Goal: Task Accomplishment & Management: Manage account settings

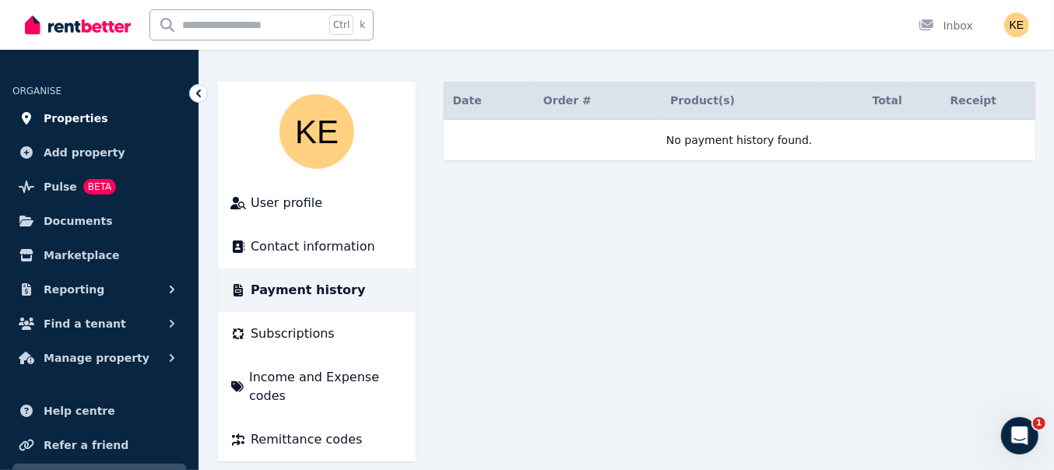
click at [66, 116] on span "Properties" at bounding box center [76, 118] width 65 height 19
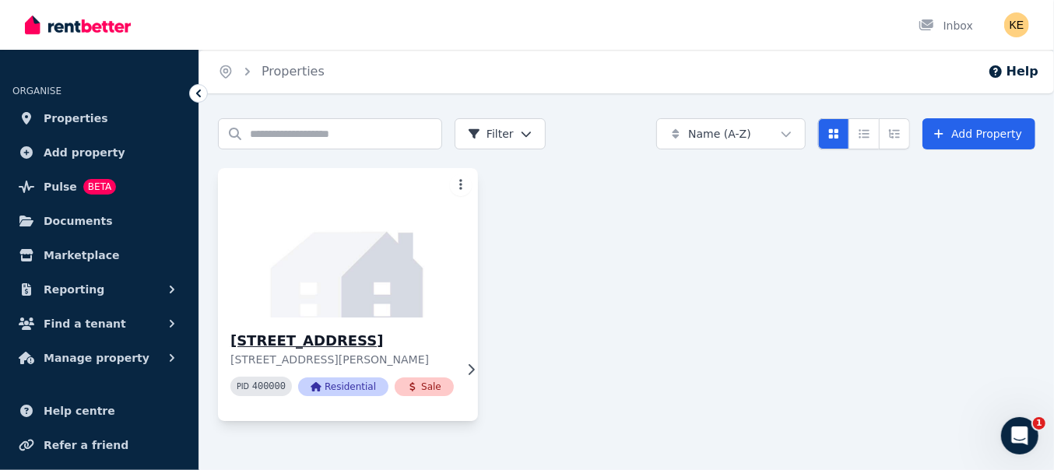
scroll to position [1, 0]
click at [424, 396] on span "Sale" at bounding box center [424, 387] width 59 height 19
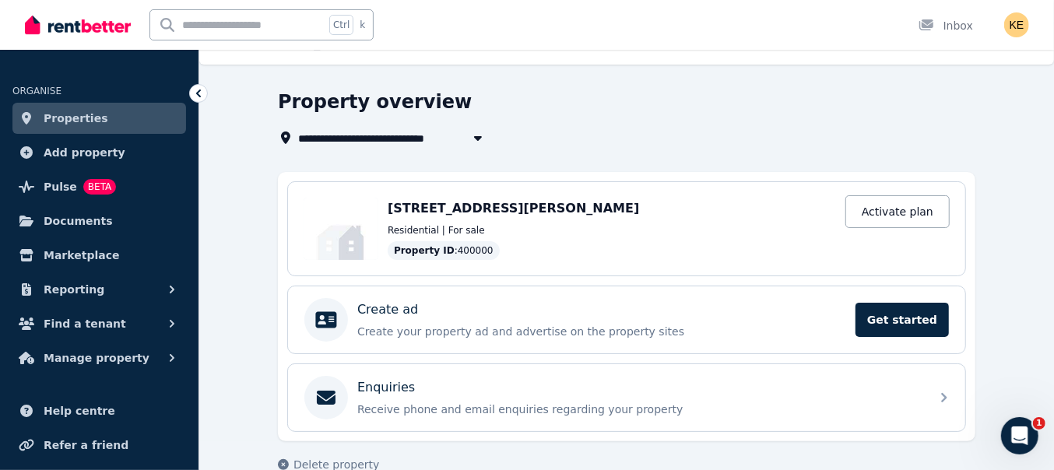
scroll to position [56, 0]
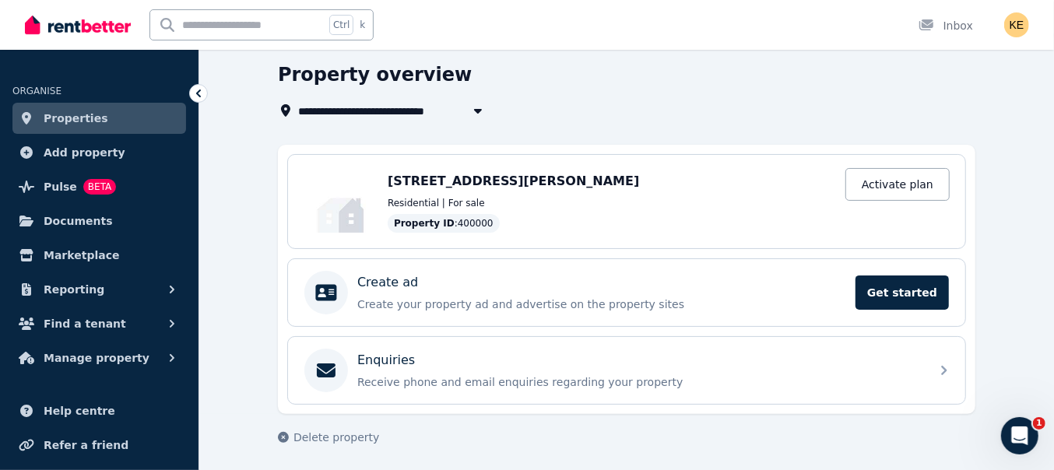
click at [200, 94] on icon at bounding box center [199, 94] width 16 height 16
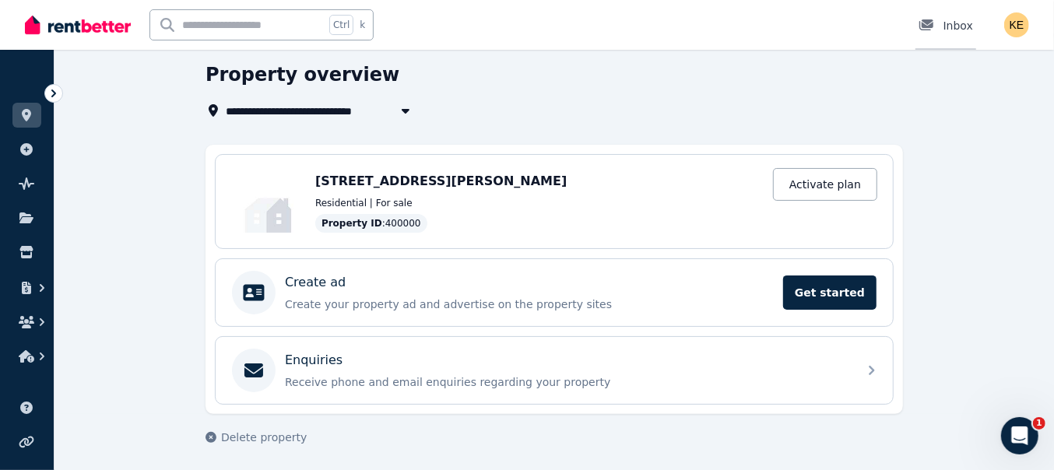
click at [973, 23] on div "Inbox" at bounding box center [946, 26] width 55 height 16
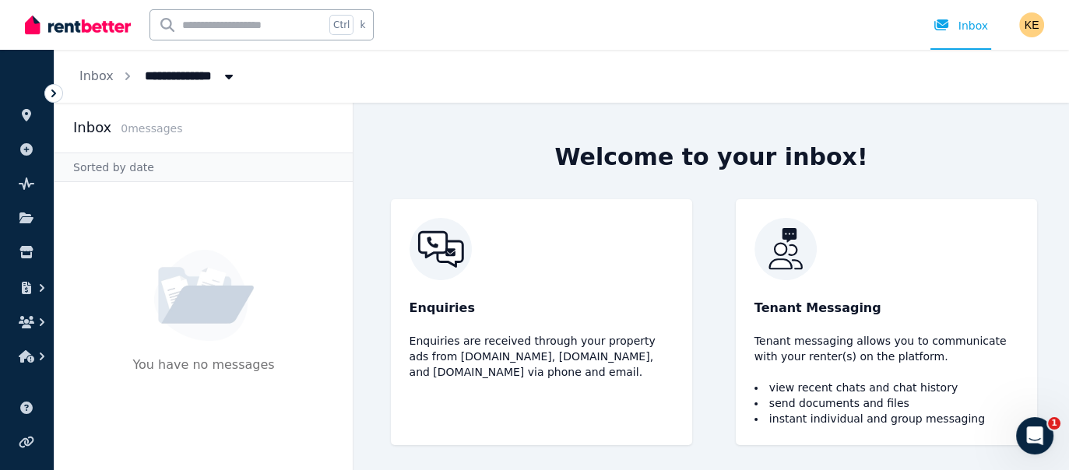
click at [1040, 33] on div "Open user menu" at bounding box center [1031, 24] width 25 height 25
click at [1028, 27] on img "button" at bounding box center [1031, 24] width 25 height 25
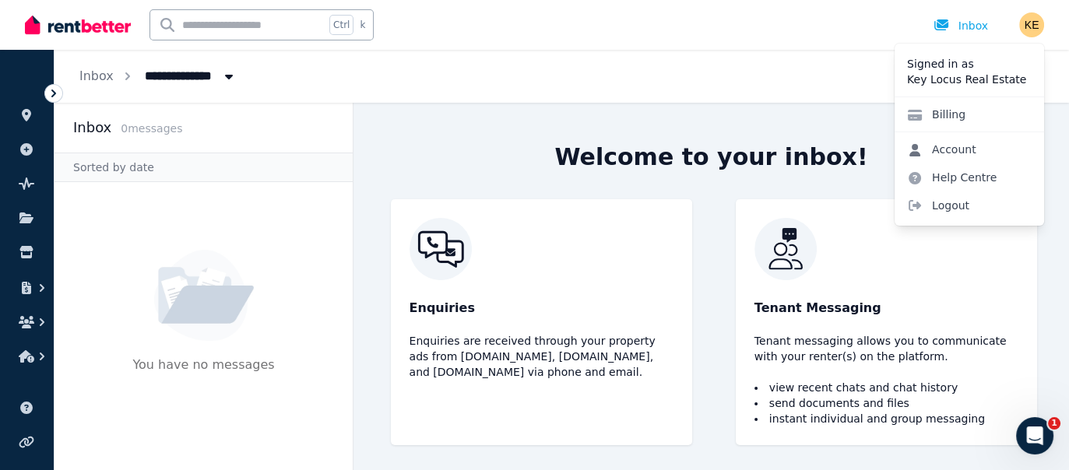
click at [971, 151] on link "Account" at bounding box center [942, 150] width 94 height 28
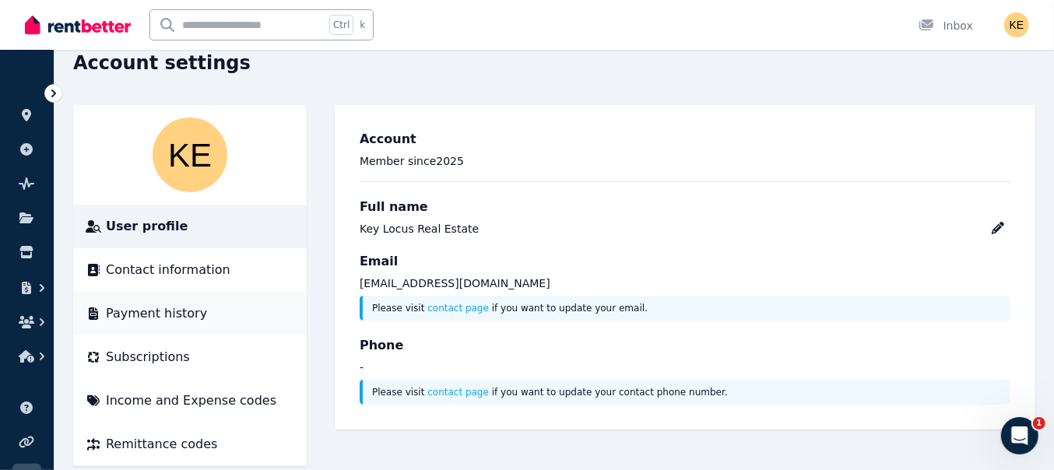
scroll to position [91, 0]
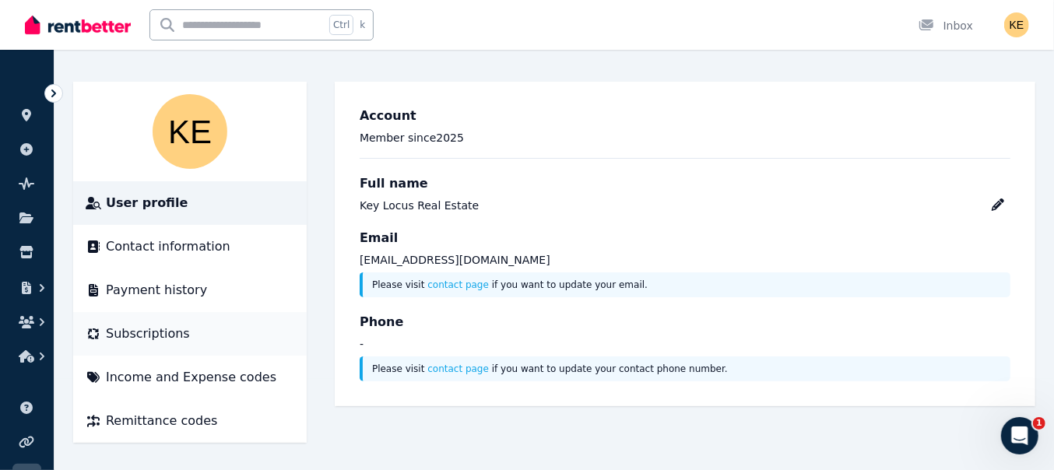
click at [191, 322] on li "Subscriptions" at bounding box center [190, 334] width 234 height 44
click at [186, 336] on div "Subscriptions" at bounding box center [190, 334] width 209 height 19
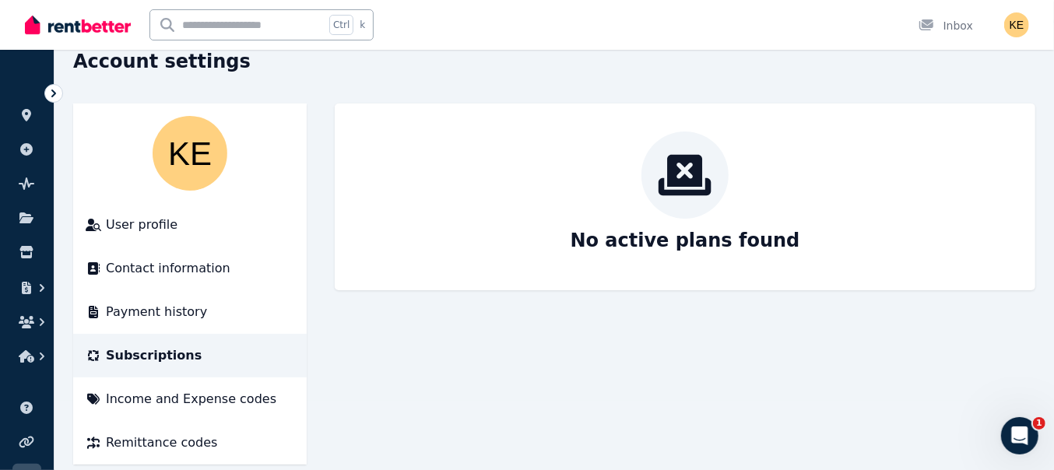
scroll to position [91, 0]
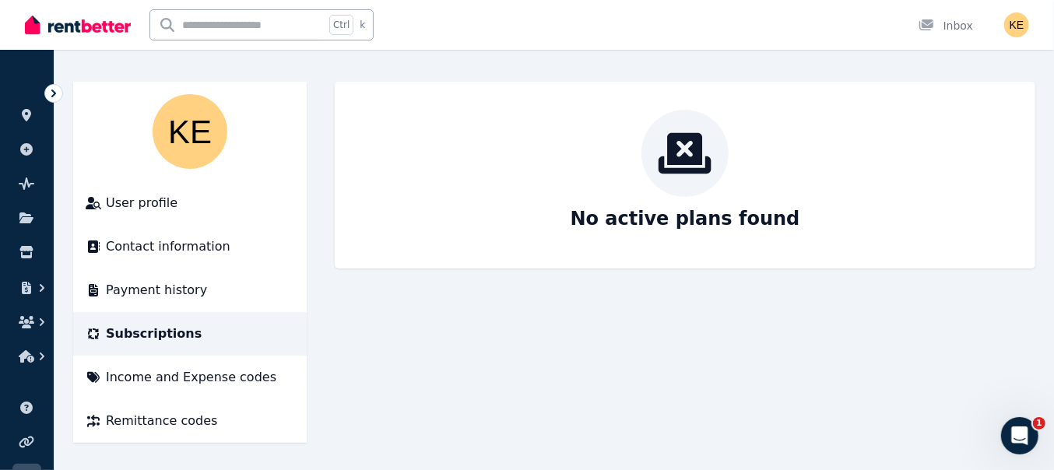
click at [695, 160] on icon at bounding box center [685, 153] width 53 height 41
click at [210, 235] on li "Contact information" at bounding box center [190, 247] width 234 height 44
drag, startPoint x: 60, startPoint y: 84, endPoint x: 51, endPoint y: 86, distance: 9.5
click at [56, 83] on div "Account settings User profile Contact information Payment history Subscriptions…" at bounding box center [555, 249] width 1000 height 444
click at [47, 86] on icon at bounding box center [54, 94] width 16 height 16
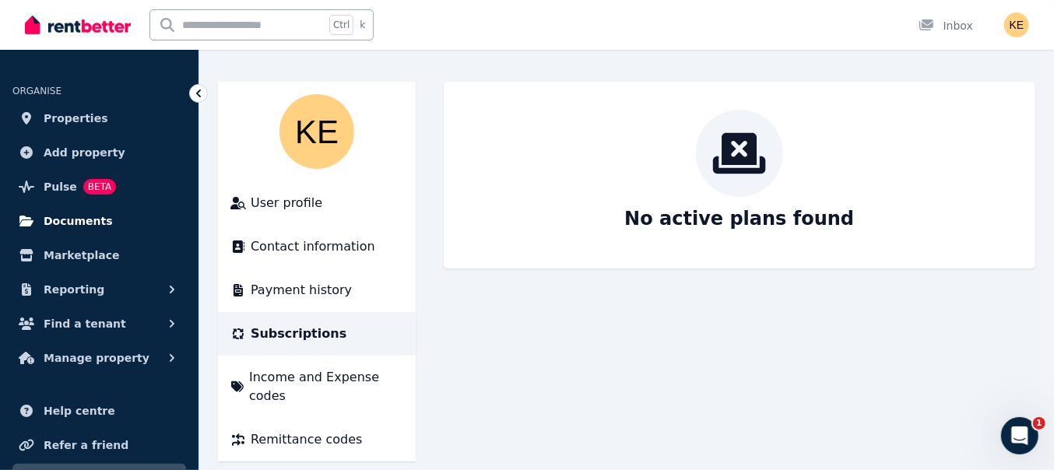
click at [121, 228] on link "Documents" at bounding box center [99, 221] width 174 height 31
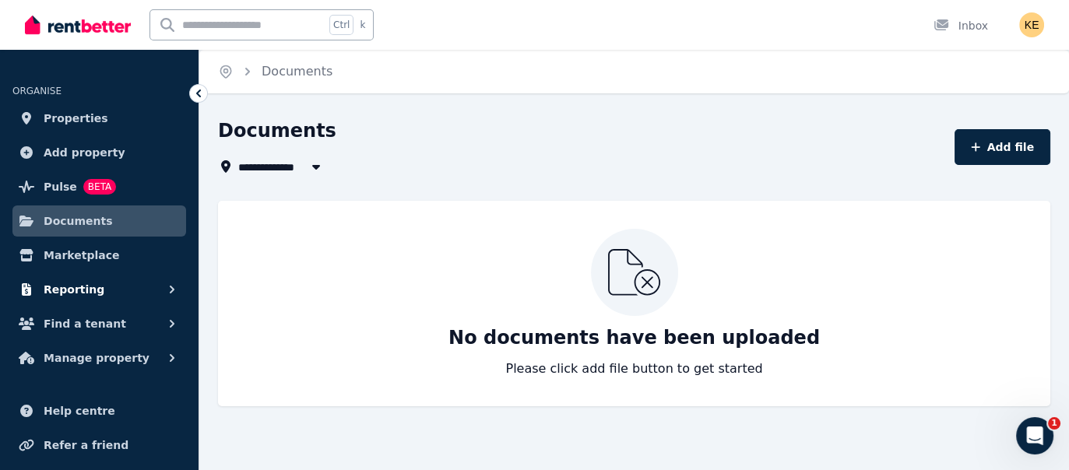
click at [168, 287] on icon "button" at bounding box center [172, 290] width 16 height 16
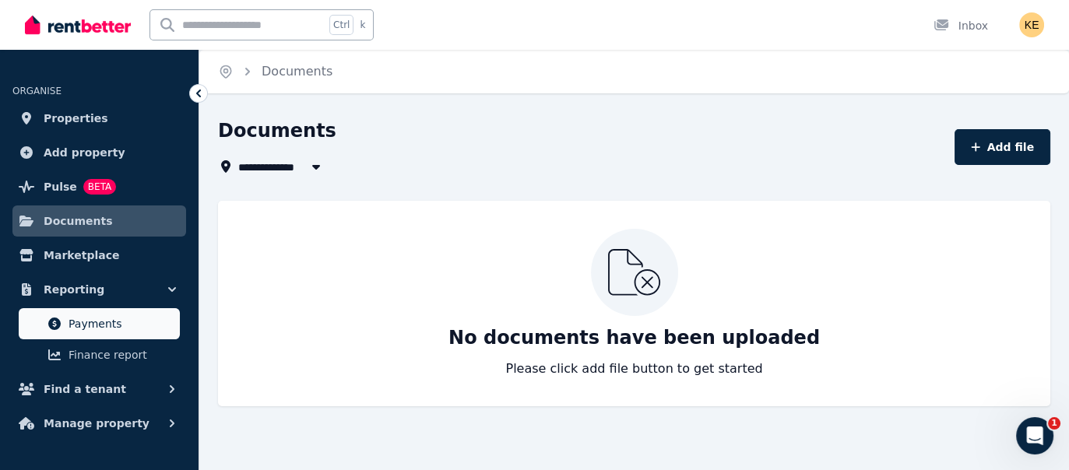
click at [135, 331] on span "Payments" at bounding box center [121, 324] width 105 height 19
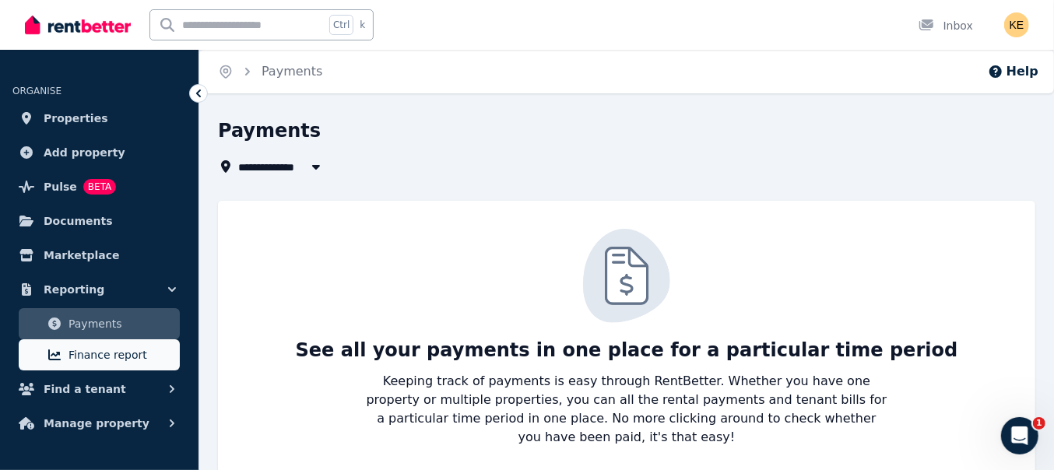
click at [156, 342] on link "Finance report" at bounding box center [99, 355] width 161 height 31
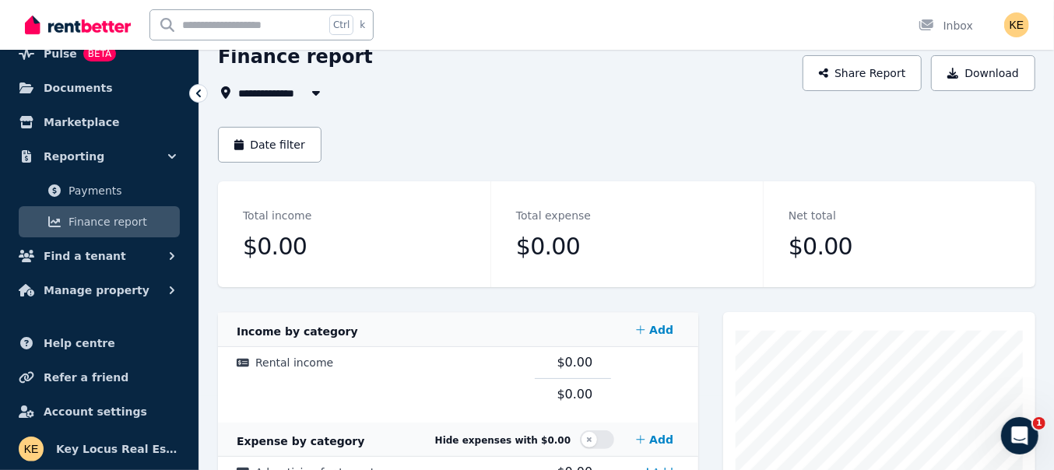
scroll to position [113, 0]
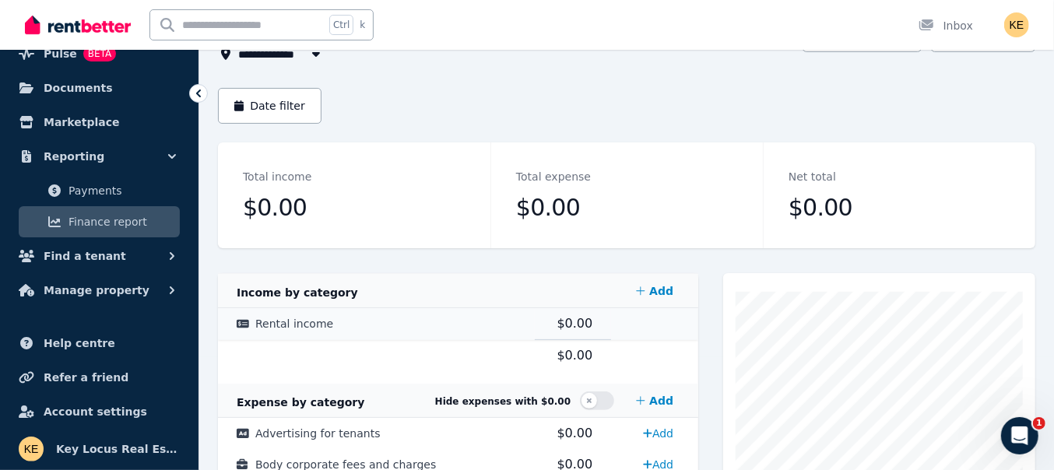
click at [570, 312] on td "$0.00" at bounding box center [573, 324] width 77 height 32
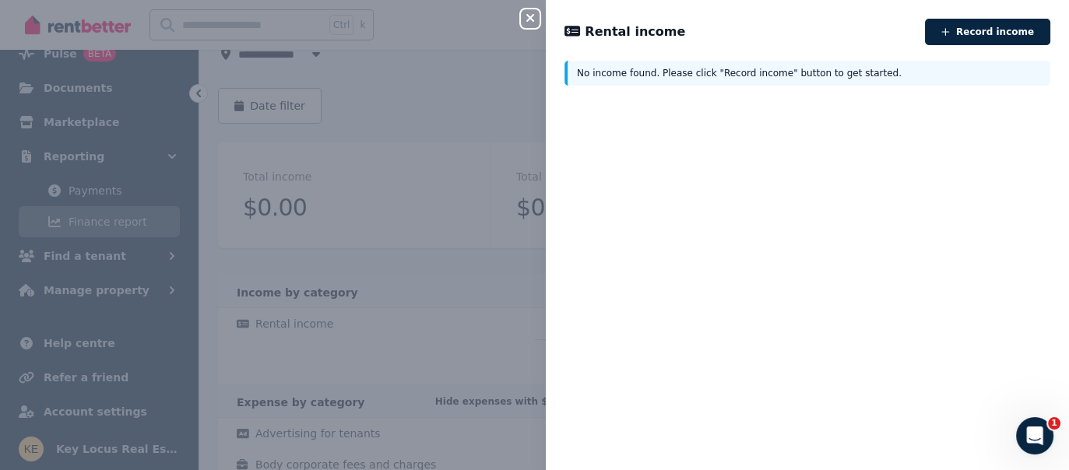
click at [378, 123] on div "Close panel Rental income Record income No income found. Please click "Record i…" at bounding box center [534, 235] width 1069 height 470
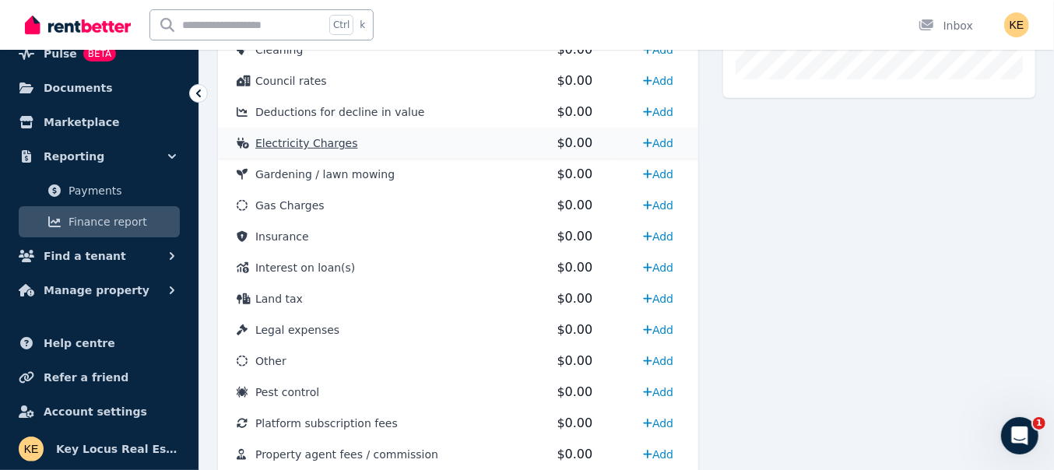
scroll to position [892, 0]
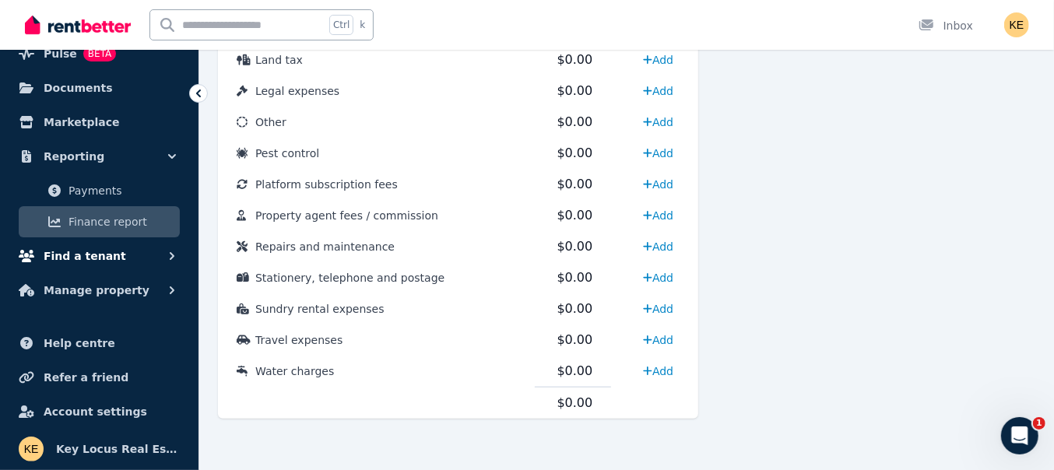
click at [114, 261] on button "Find a tenant" at bounding box center [99, 256] width 174 height 31
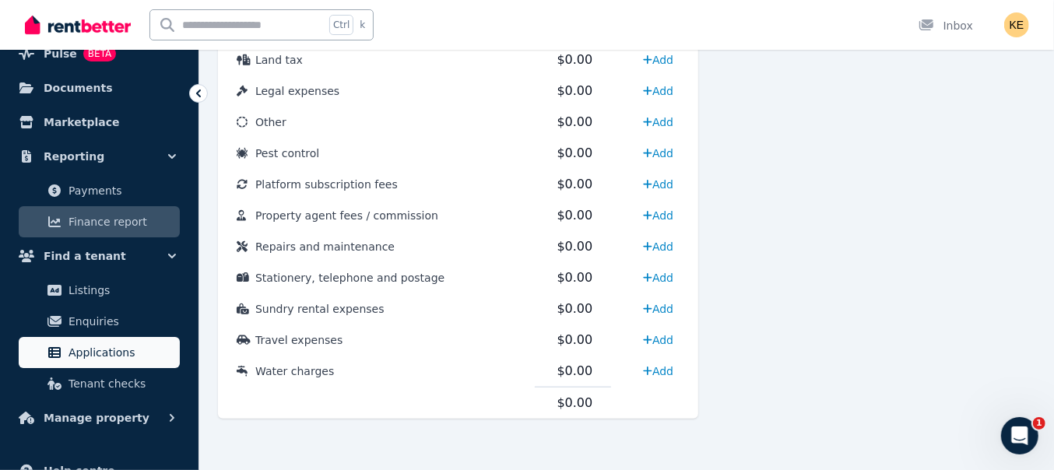
click at [122, 359] on span "Applications" at bounding box center [121, 352] width 105 height 19
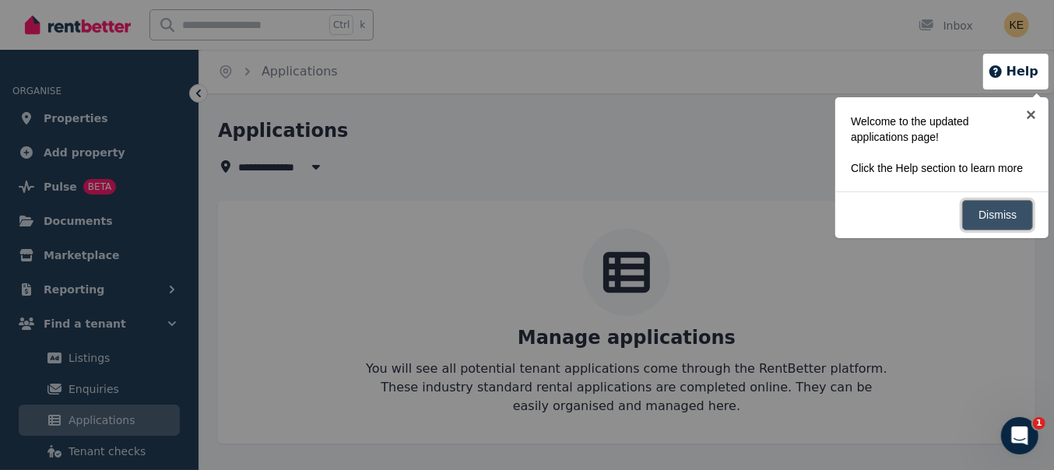
click at [1007, 216] on link "Dismiss" at bounding box center [998, 215] width 71 height 30
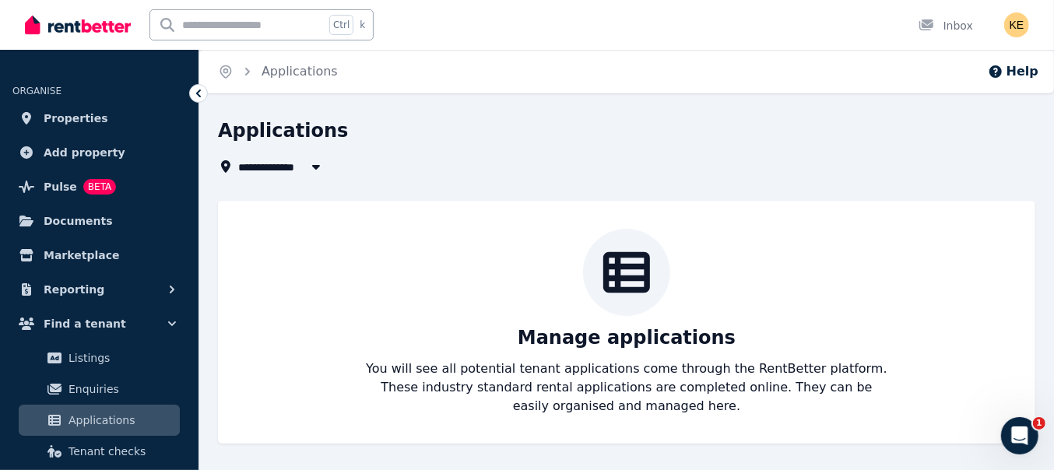
scroll to position [1, 0]
click at [641, 271] on icon at bounding box center [627, 271] width 47 height 47
click at [311, 167] on icon "button" at bounding box center [316, 166] width 16 height 12
type input "**********"
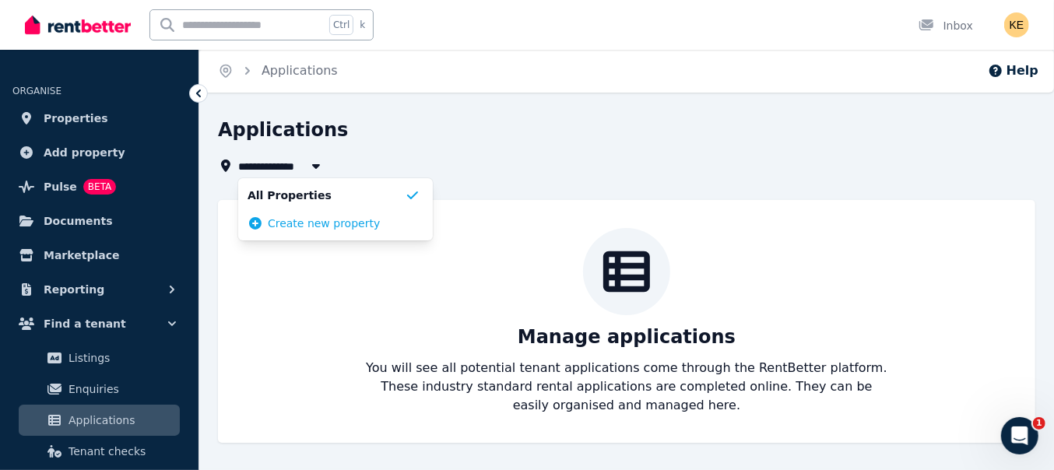
click at [310, 213] on li "Create new property" at bounding box center [335, 223] width 195 height 28
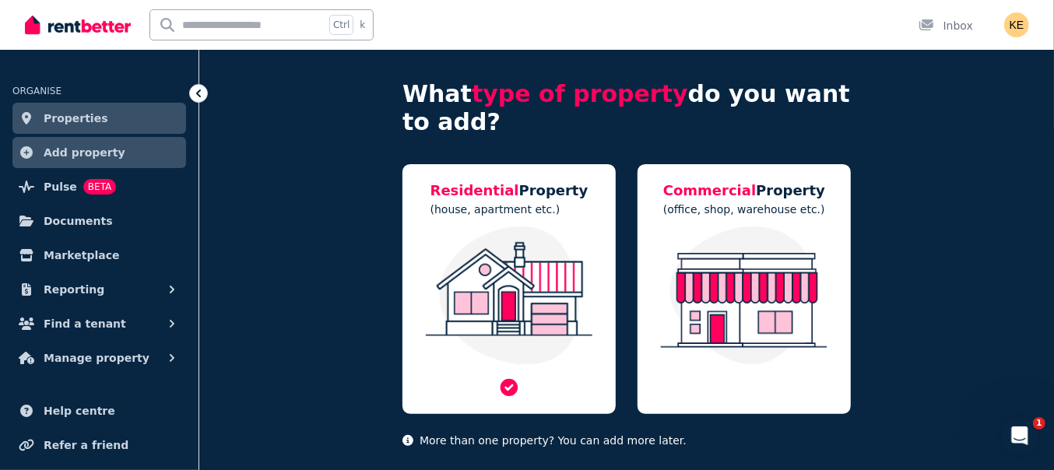
scroll to position [97, 0]
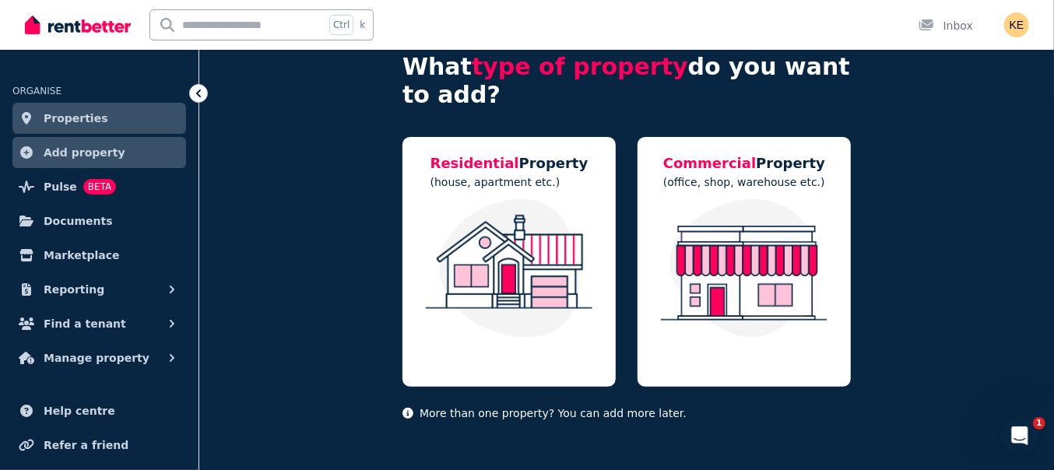
click at [311, 261] on div "What type of property do you want to add? Residential Property (house, apartmen…" at bounding box center [626, 212] width 855 height 518
click at [482, 325] on img at bounding box center [509, 268] width 182 height 139
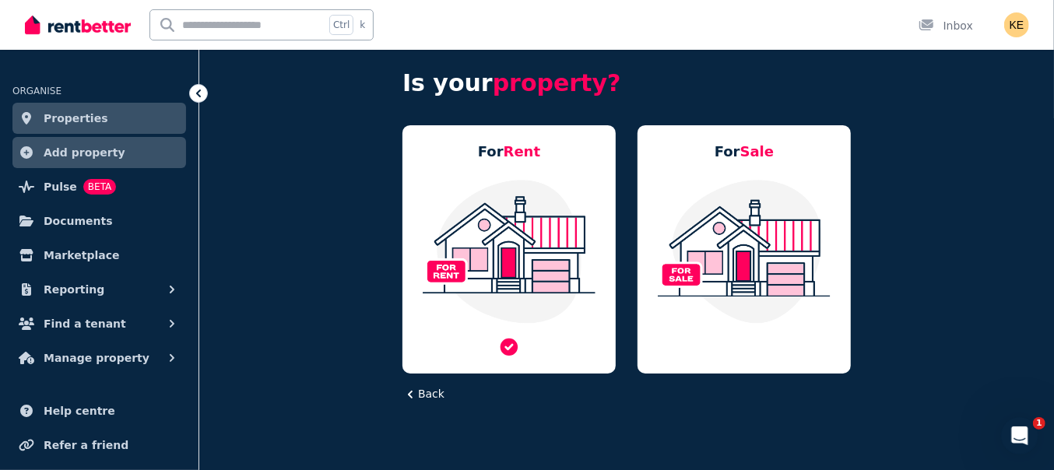
click at [502, 294] on img at bounding box center [509, 251] width 182 height 146
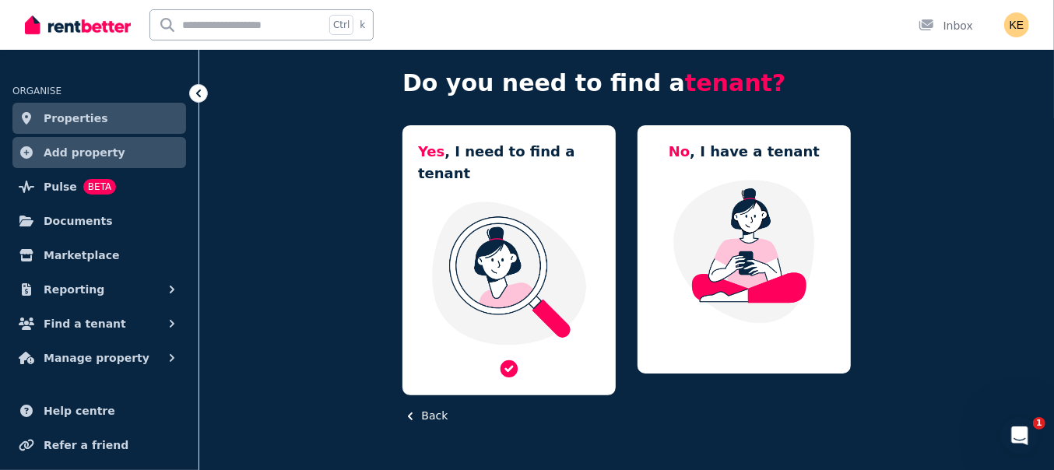
scroll to position [62, 0]
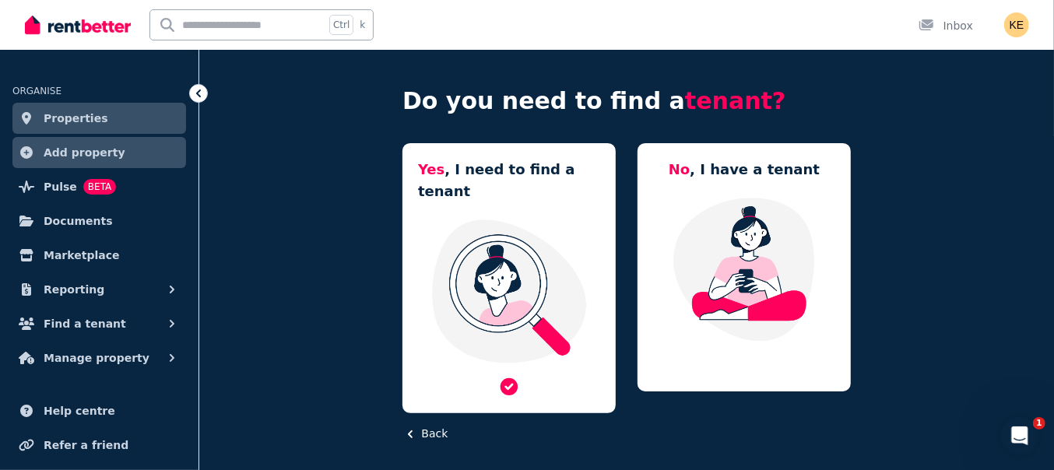
click at [505, 282] on img at bounding box center [509, 291] width 182 height 146
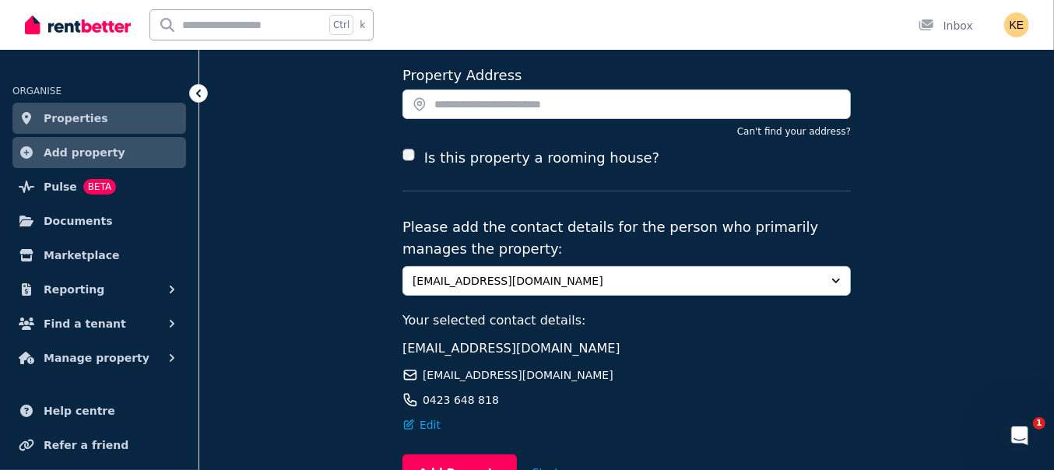
scroll to position [46, 0]
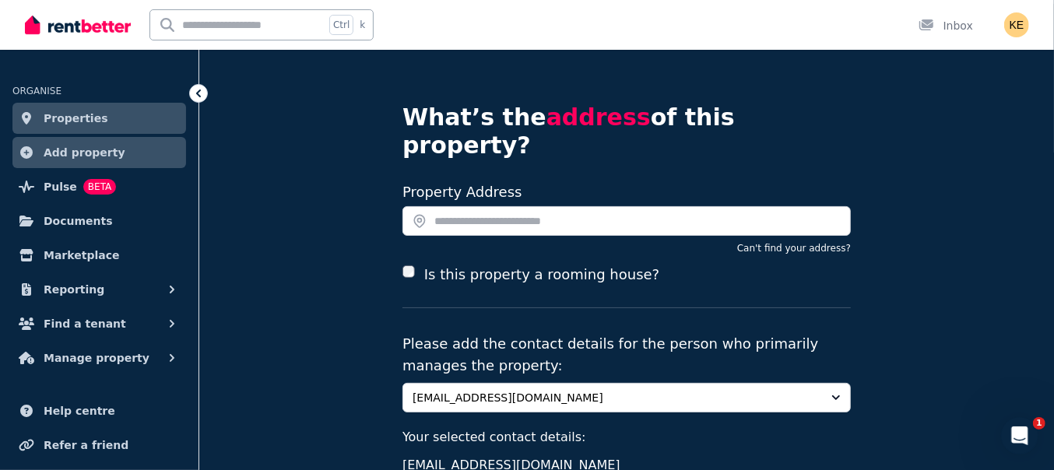
click at [196, 102] on div at bounding box center [198, 93] width 19 height 19
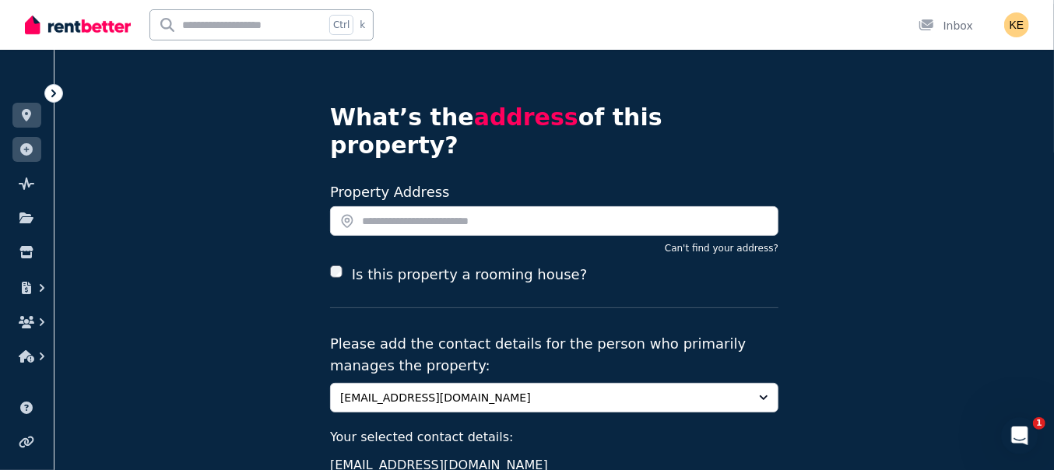
click at [74, 23] on img at bounding box center [78, 24] width 106 height 23
